Goal: Transaction & Acquisition: Purchase product/service

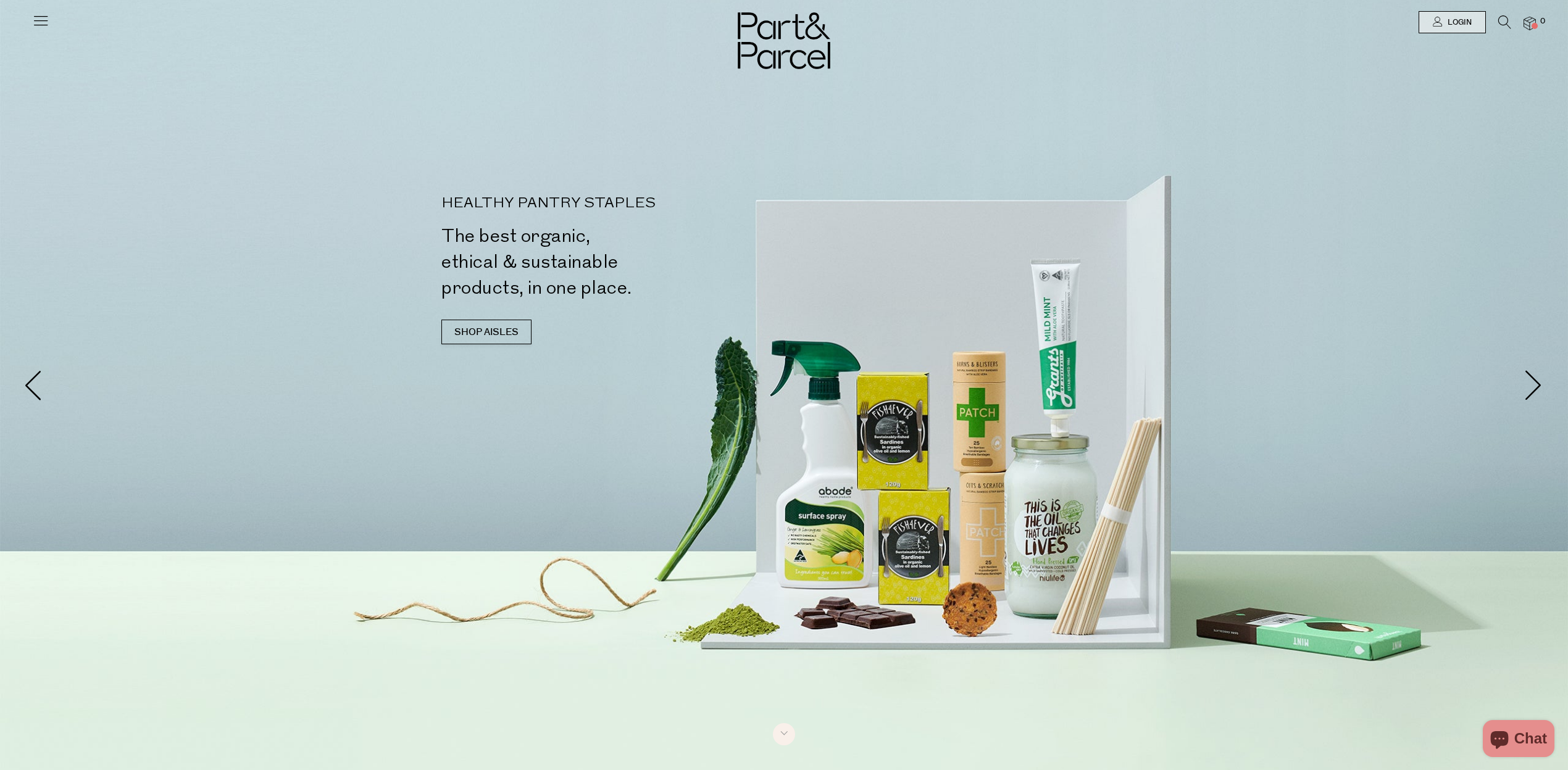
click at [1497, 17] on icon at bounding box center [1504, 22] width 13 height 14
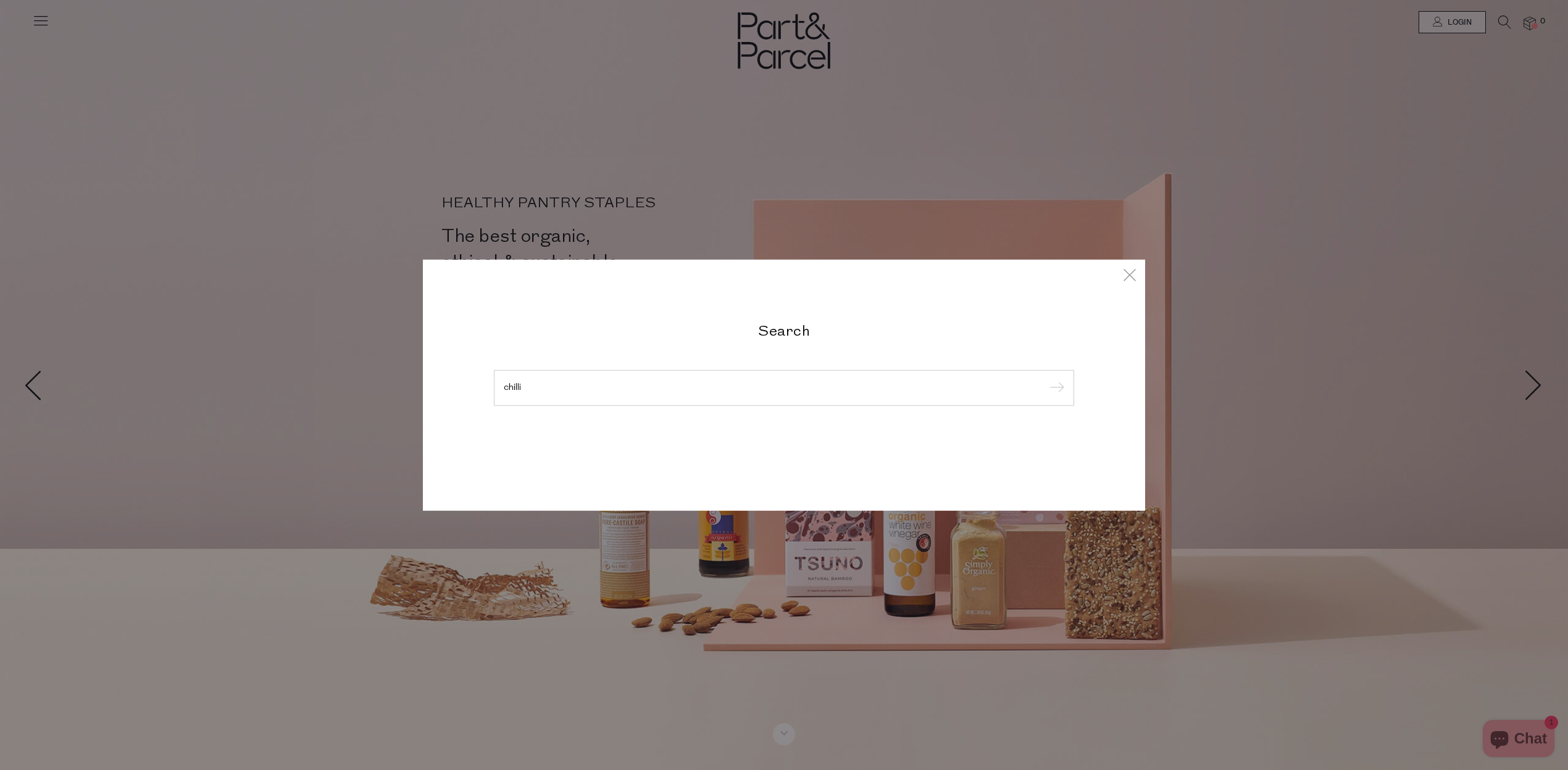
type input "chilli"
click at [1046, 379] on input "submit" at bounding box center [1055, 388] width 18 height 18
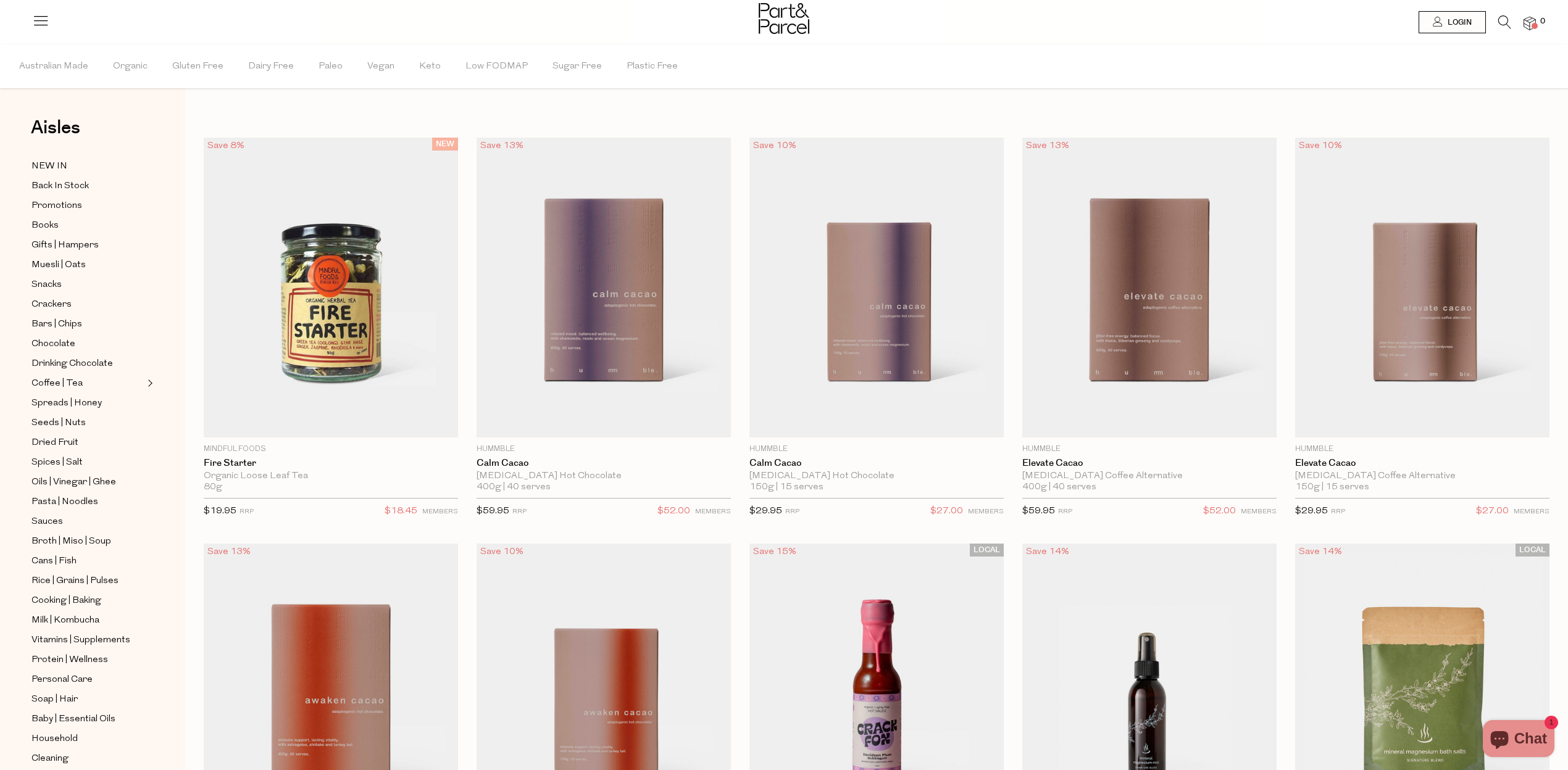
click at [1498, 14] on div at bounding box center [784, 20] width 1568 height 40
click at [1506, 22] on icon at bounding box center [1504, 22] width 13 height 14
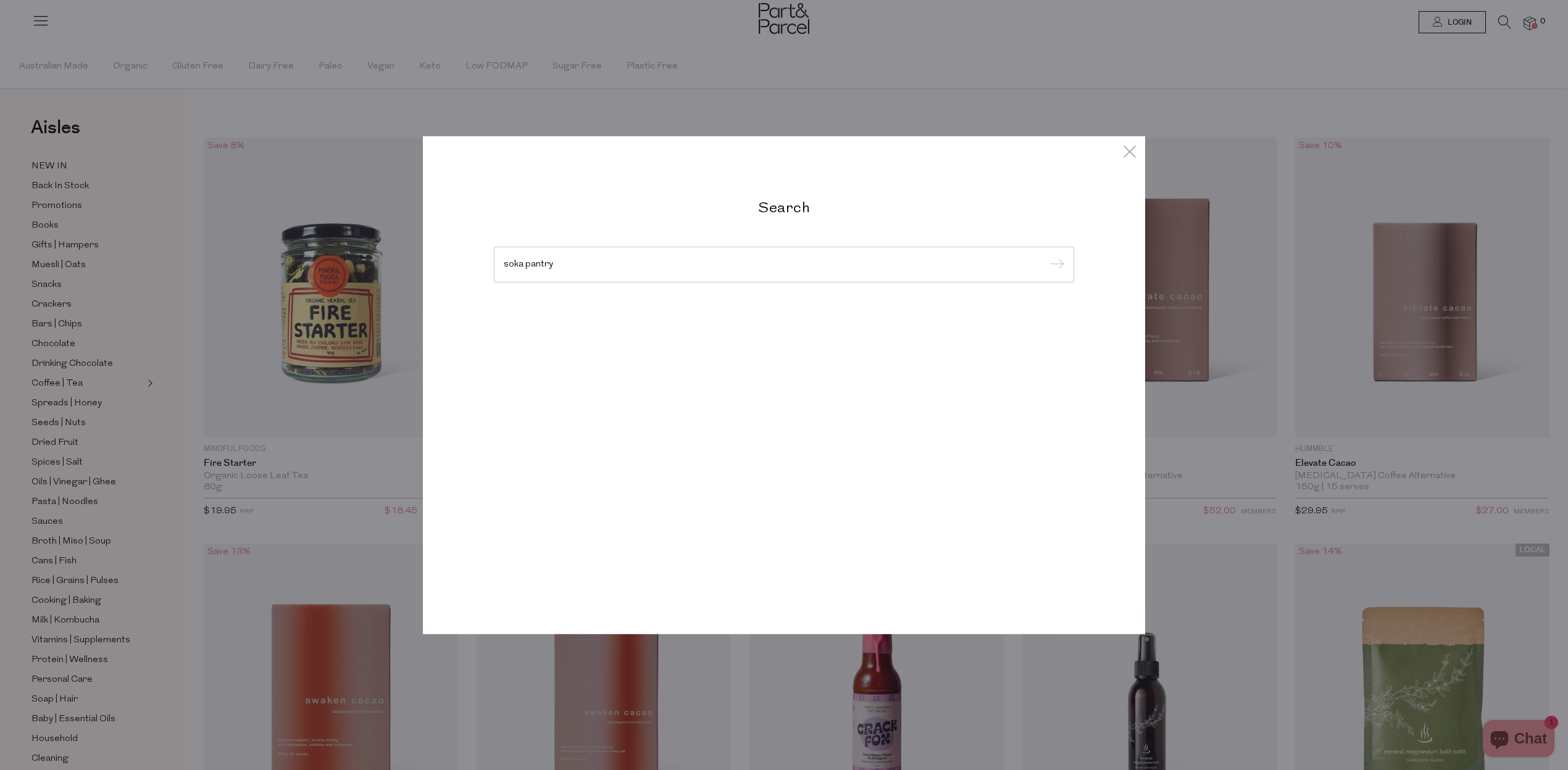
type input "soka pantry"
click at [1046, 256] on input "submit" at bounding box center [1055, 265] width 18 height 18
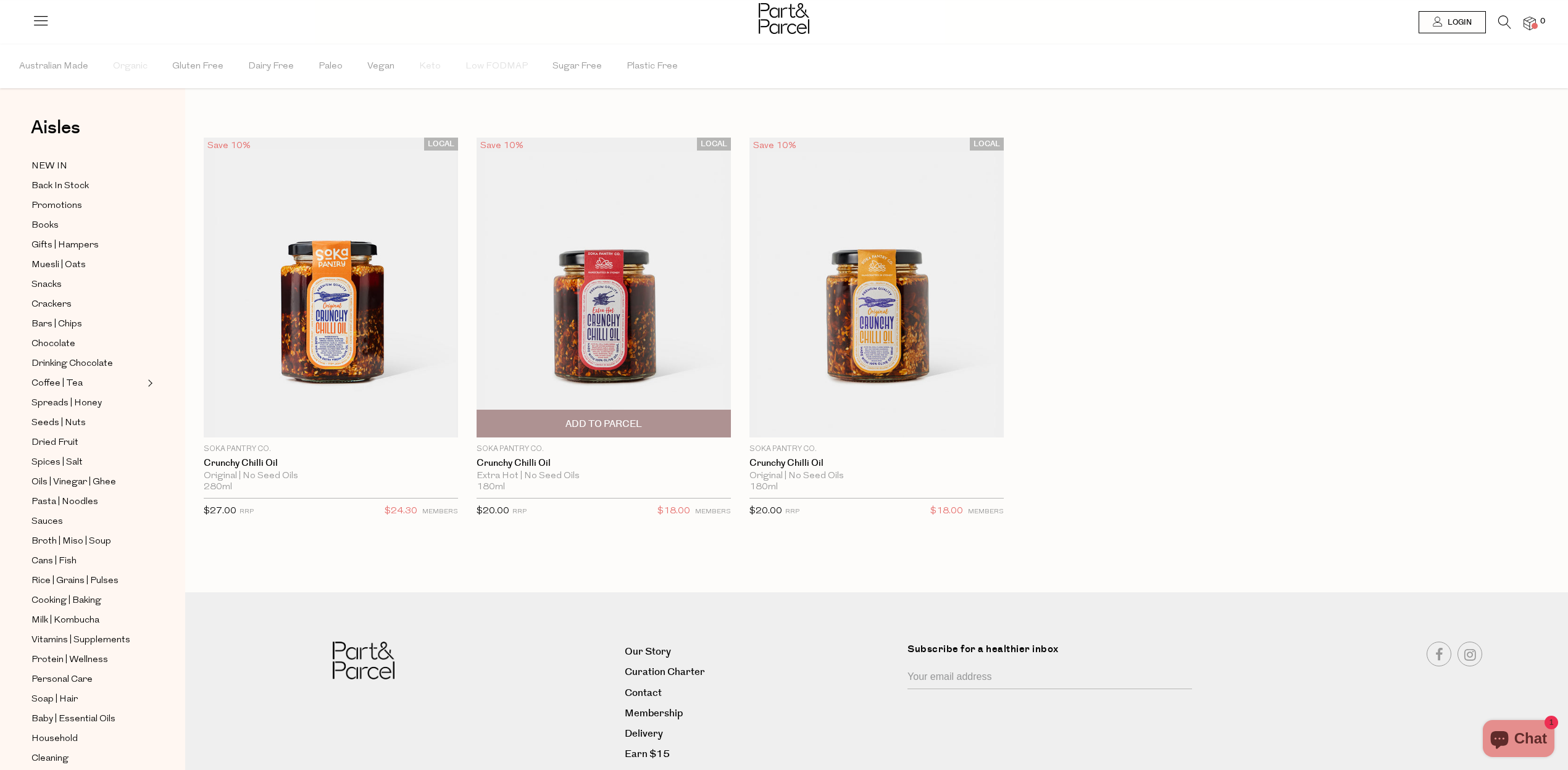
click at [637, 357] on img at bounding box center [603, 287] width 254 height 299
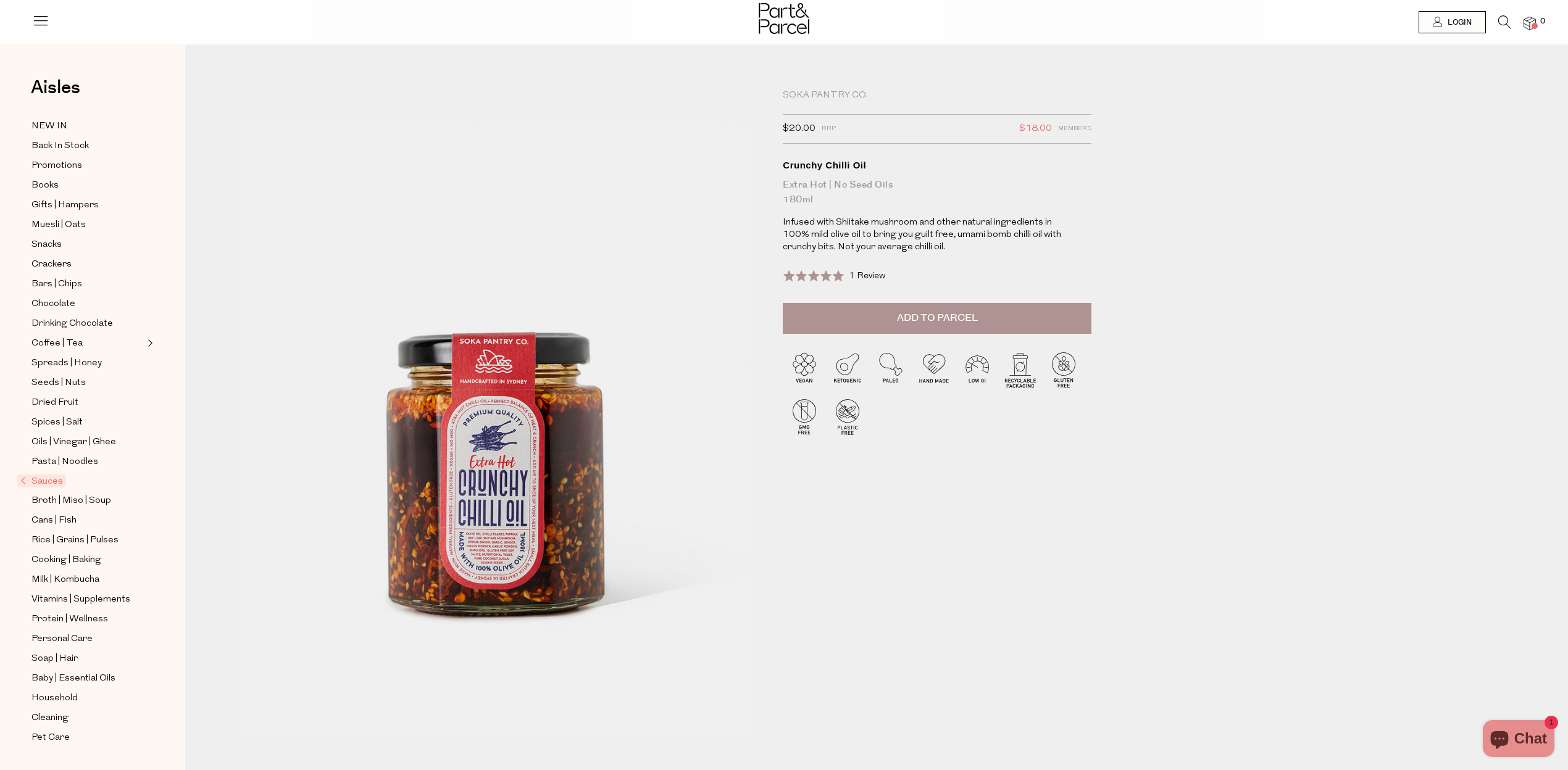
click at [971, 305] on button "Add to Parcel" at bounding box center [936, 318] width 309 height 31
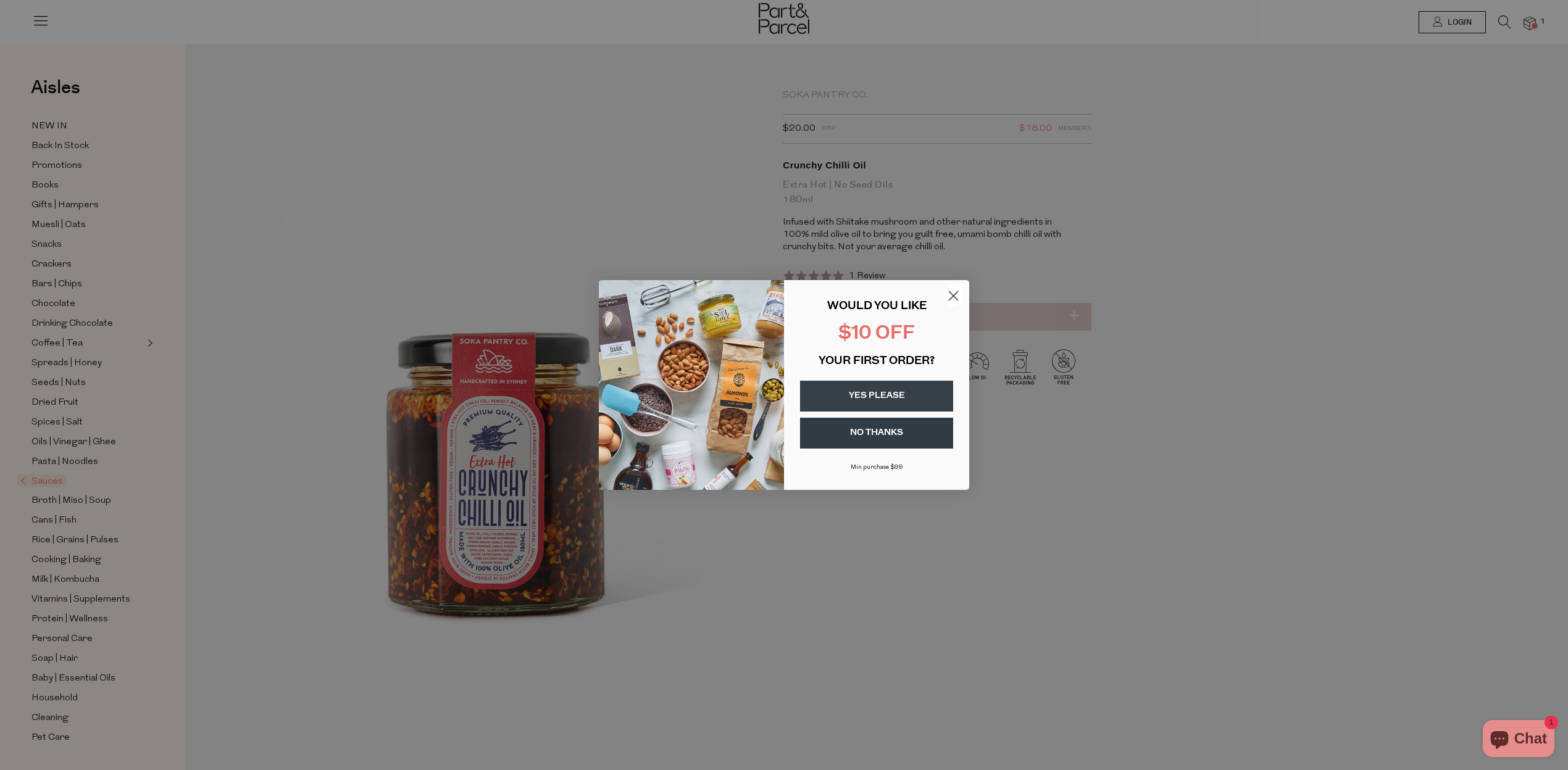
click at [900, 391] on button "YES PLEASE" at bounding box center [875, 396] width 153 height 31
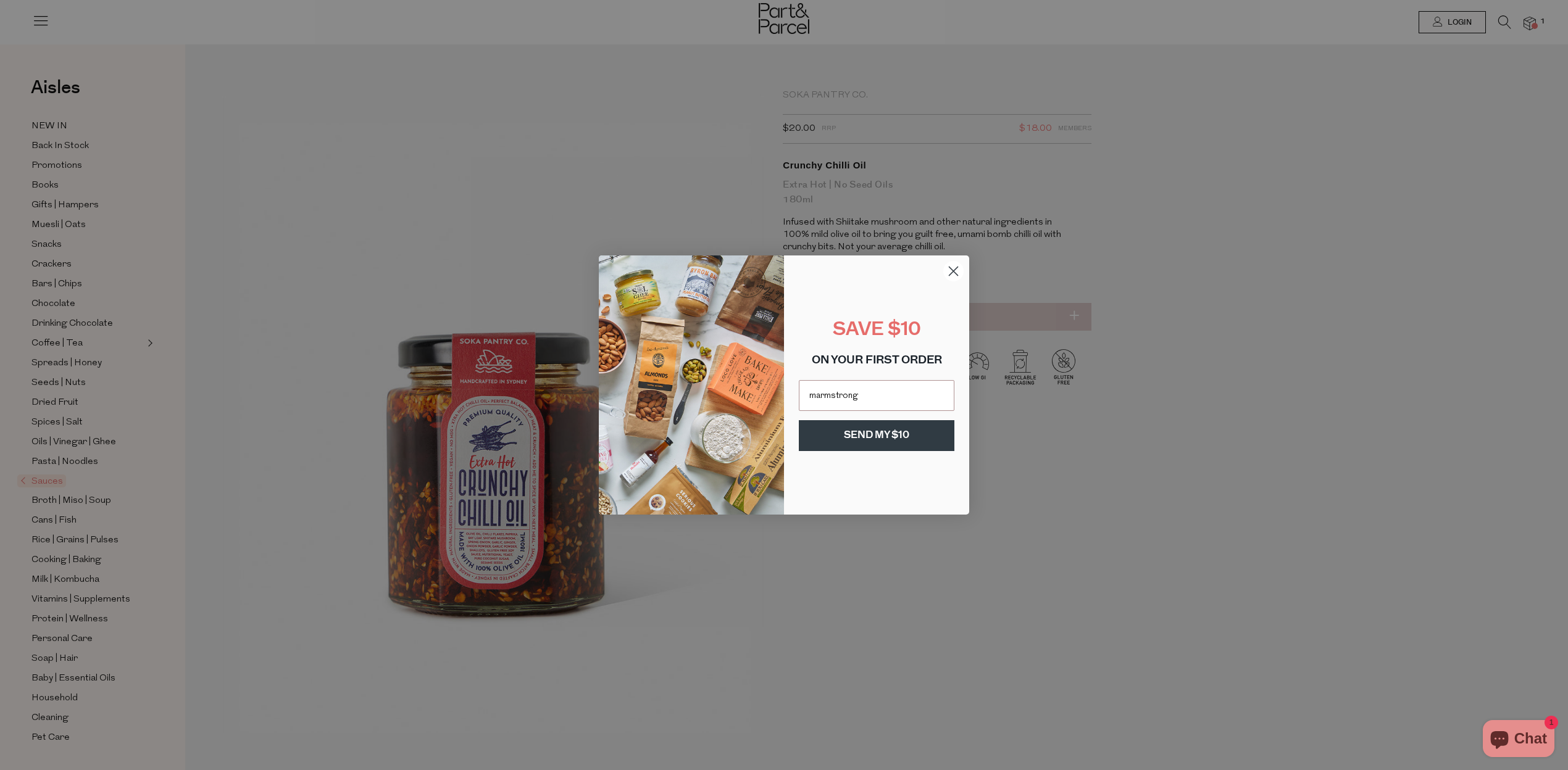
type input "marmstrong0684@gmail.com"
click at [938, 434] on button "SEND MY $10" at bounding box center [876, 435] width 156 height 31
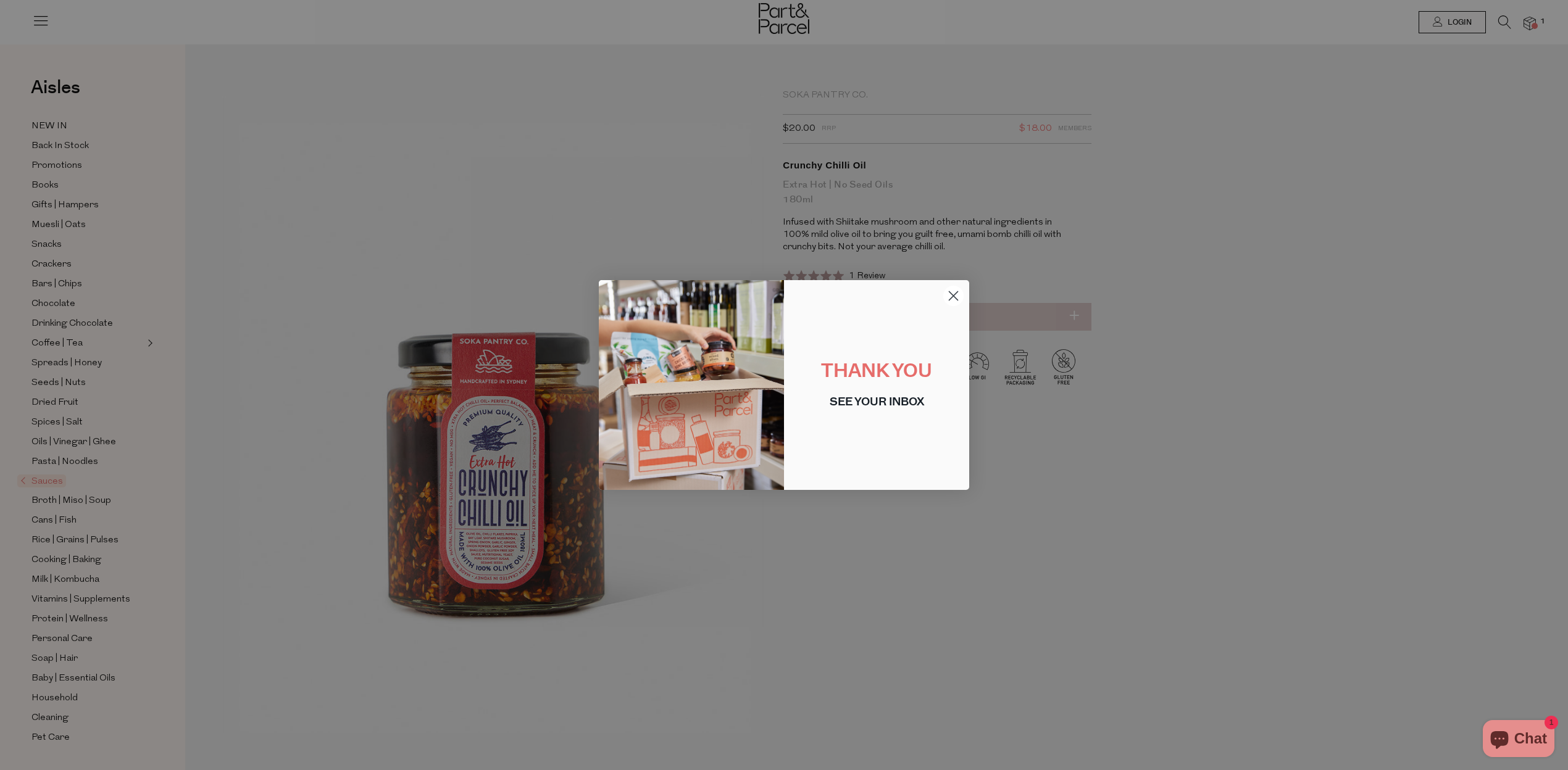
click at [953, 296] on icon "Close dialog" at bounding box center [953, 296] width 9 height 9
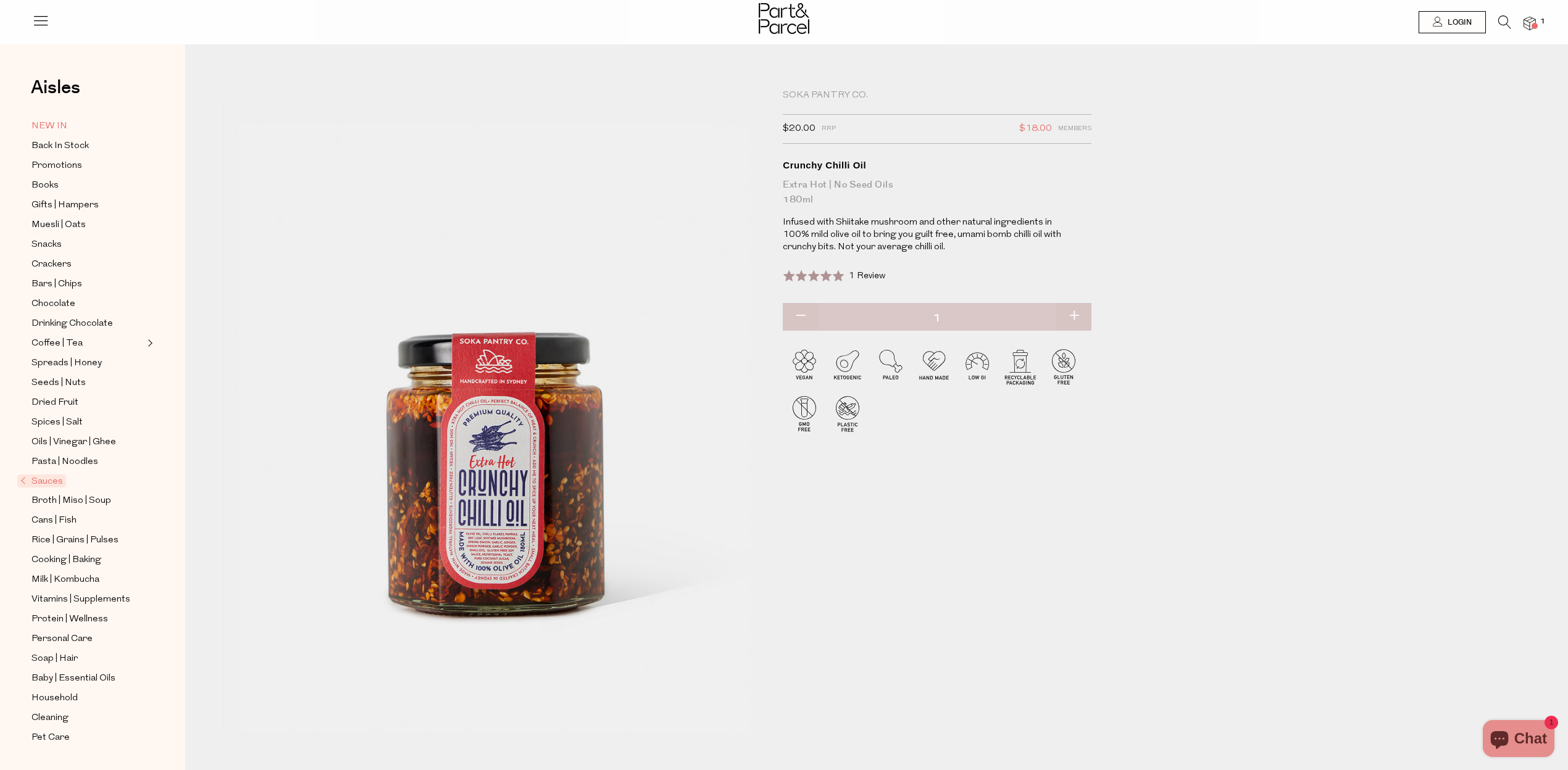
click at [59, 122] on span "NEW IN" at bounding box center [50, 127] width 36 height 14
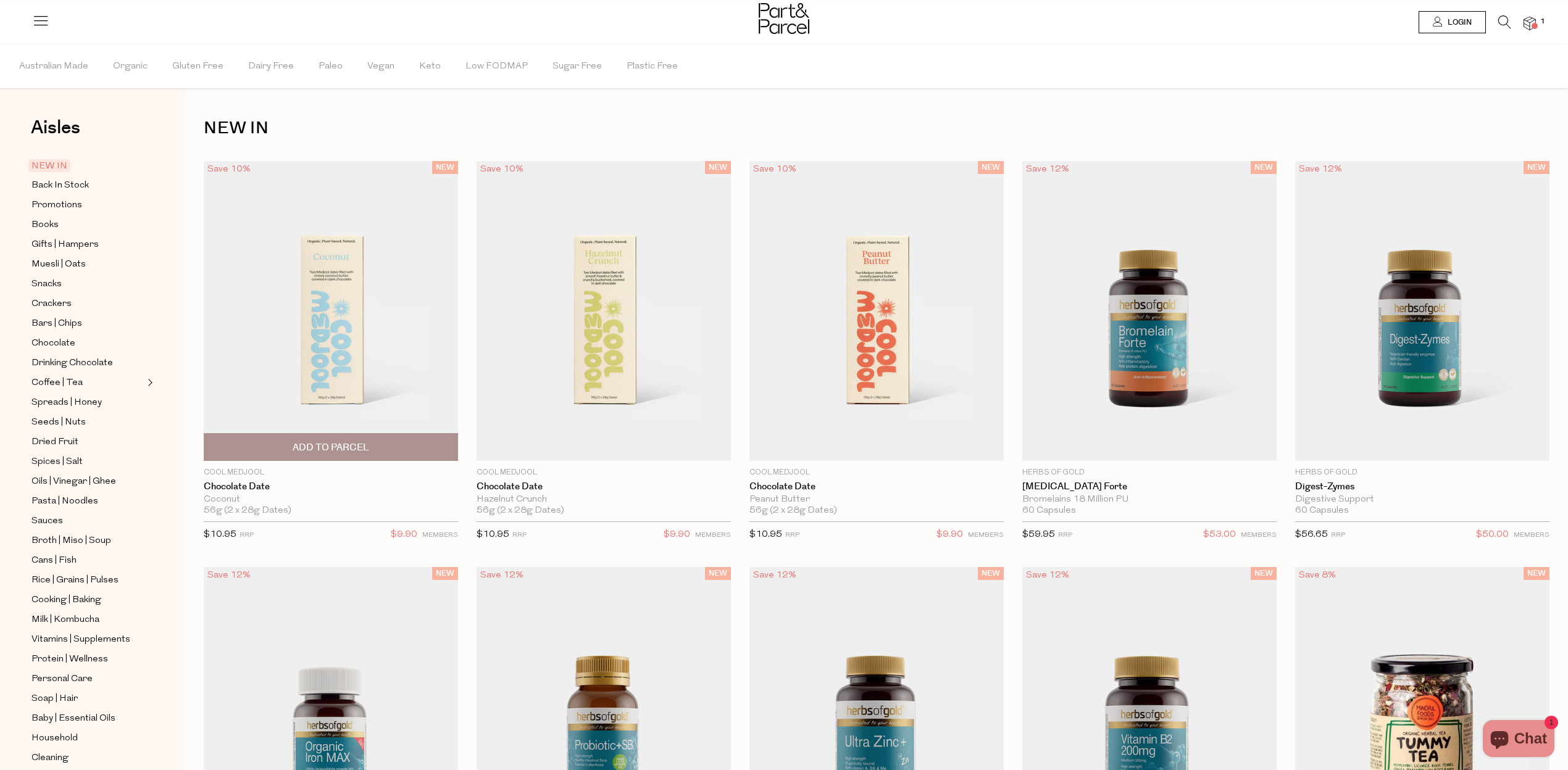
click at [381, 454] on span "Add To Parcel" at bounding box center [330, 446] width 247 height 26
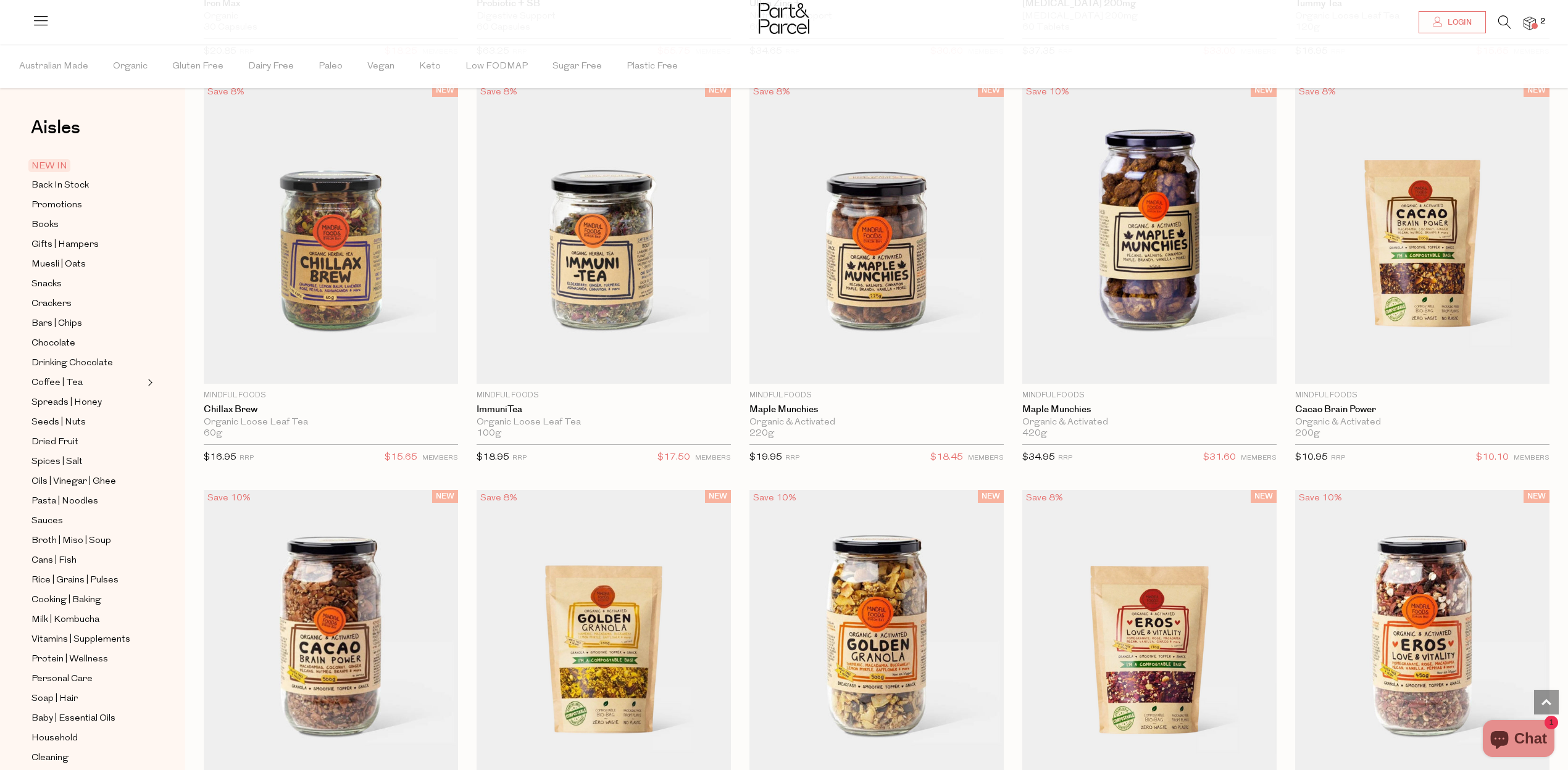
scroll to position [889, 0]
